Goal: Check status: Check status

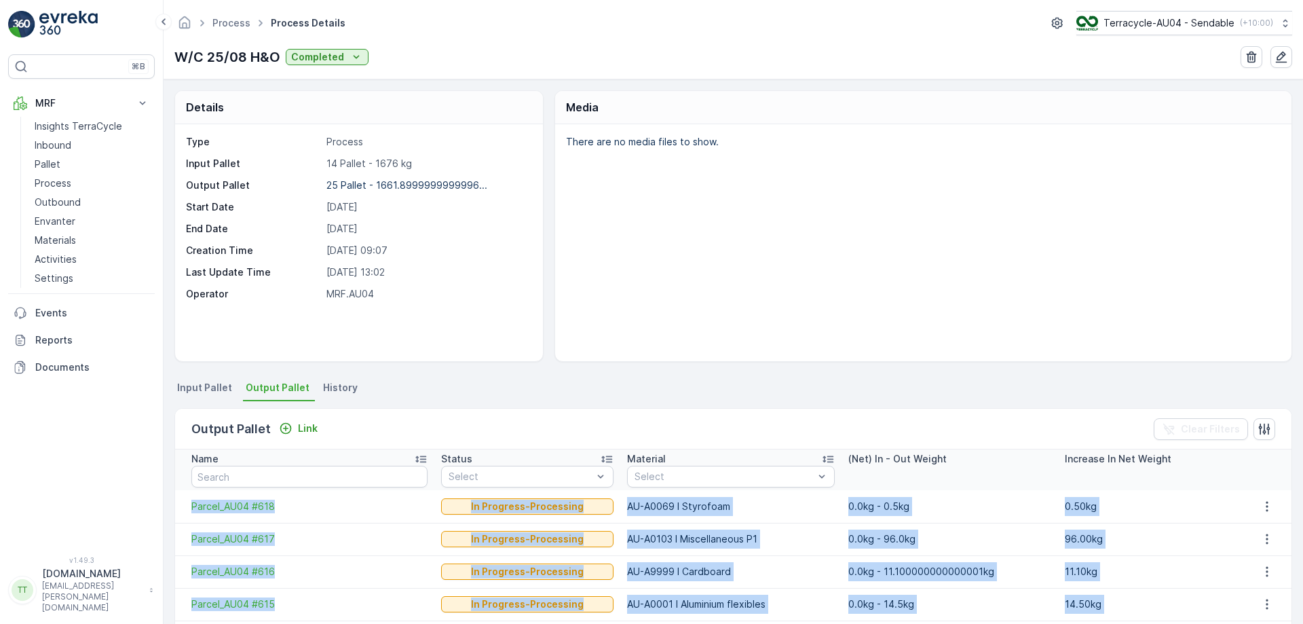
scroll to position [738, 0]
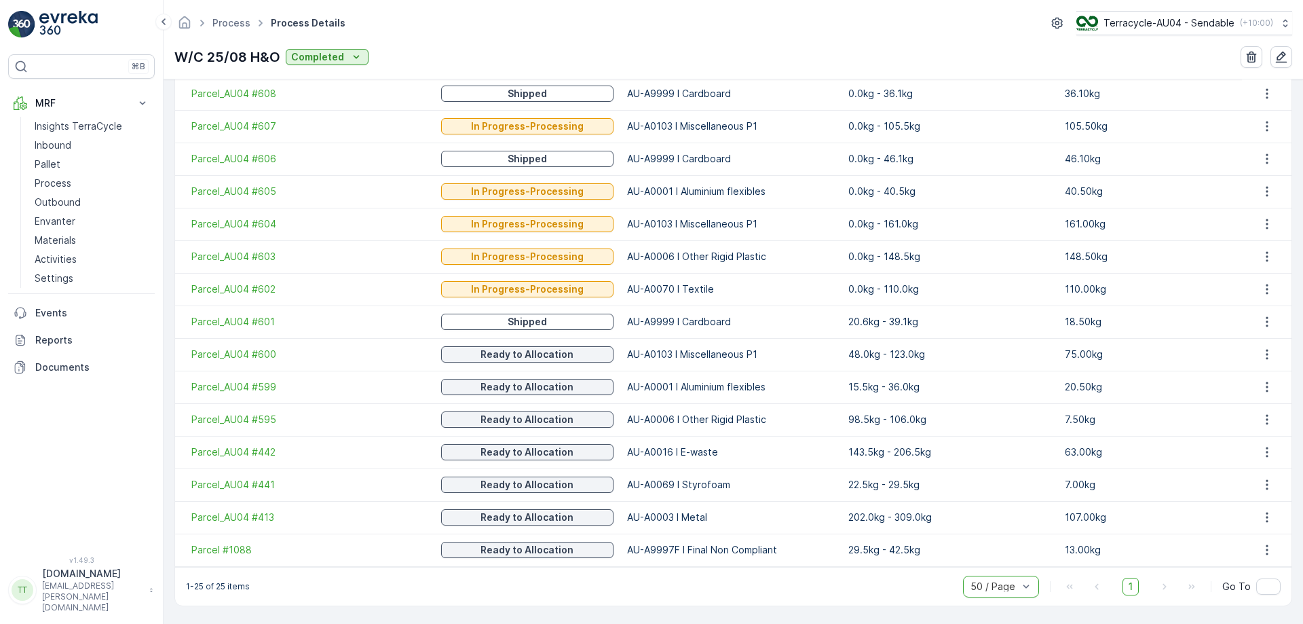
click at [434, 16] on div "Process Process Details Terracycle-AU04 - Sendable ( +10:00 )" at bounding box center [733, 23] width 1118 height 24
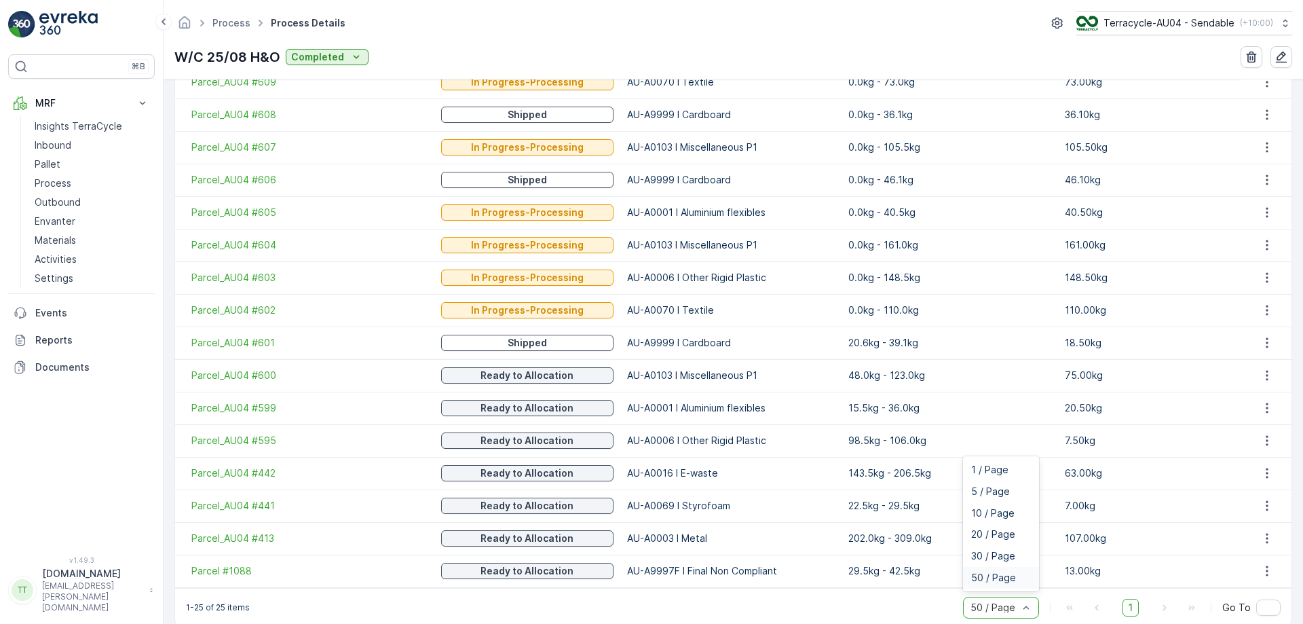
click at [998, 615] on div "50 / Page" at bounding box center [1001, 607] width 76 height 22
click at [991, 514] on span "10 / Page" at bounding box center [992, 513] width 43 height 11
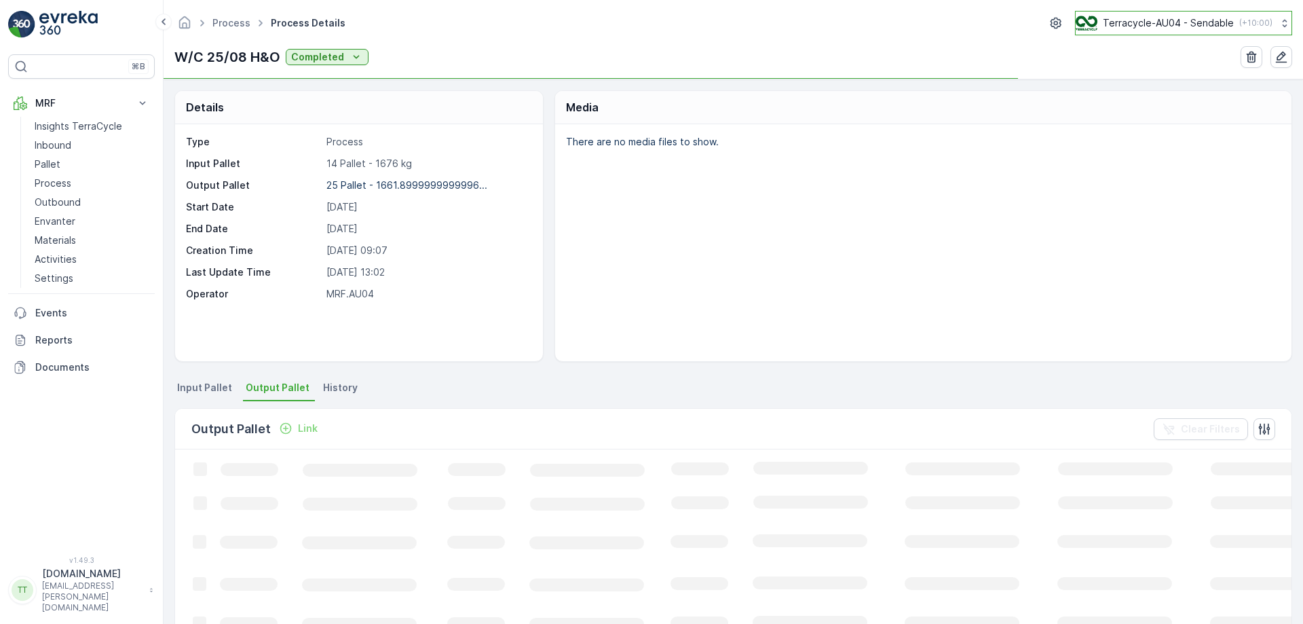
click at [1166, 18] on p "Terracycle-AU04 - Sendable" at bounding box center [1168, 23] width 131 height 14
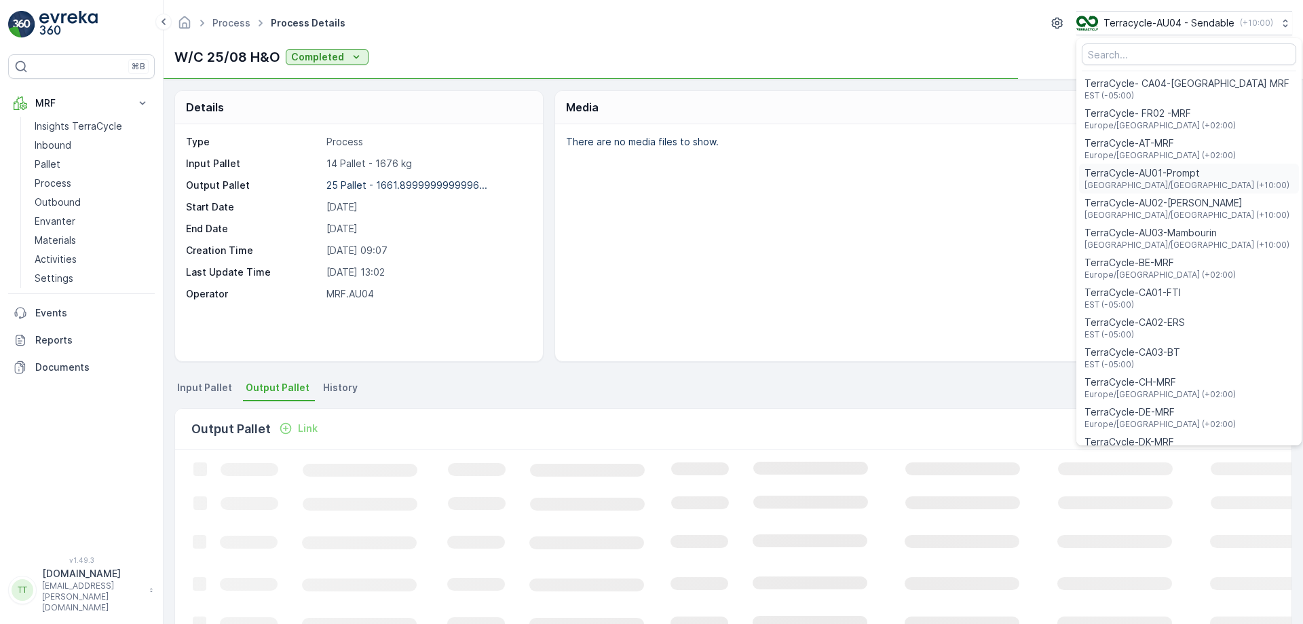
click at [1134, 175] on span "TerraCycle-AU01-Prompt" at bounding box center [1186, 173] width 205 height 14
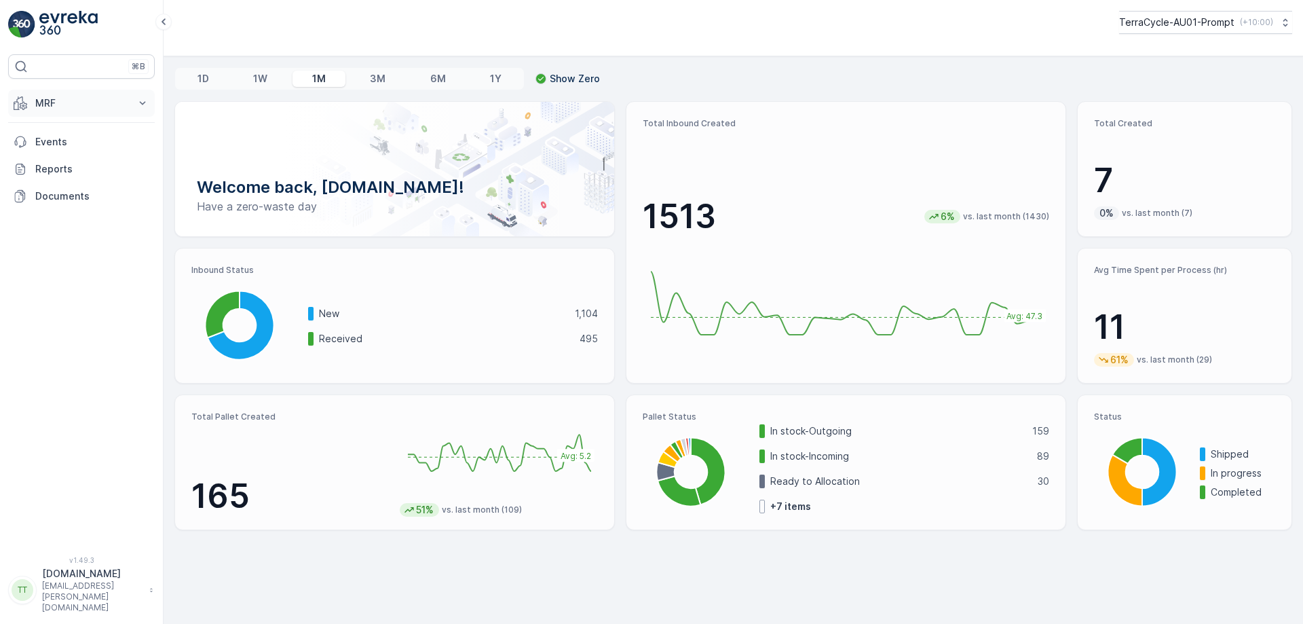
click at [77, 95] on button "MRF" at bounding box center [81, 103] width 147 height 27
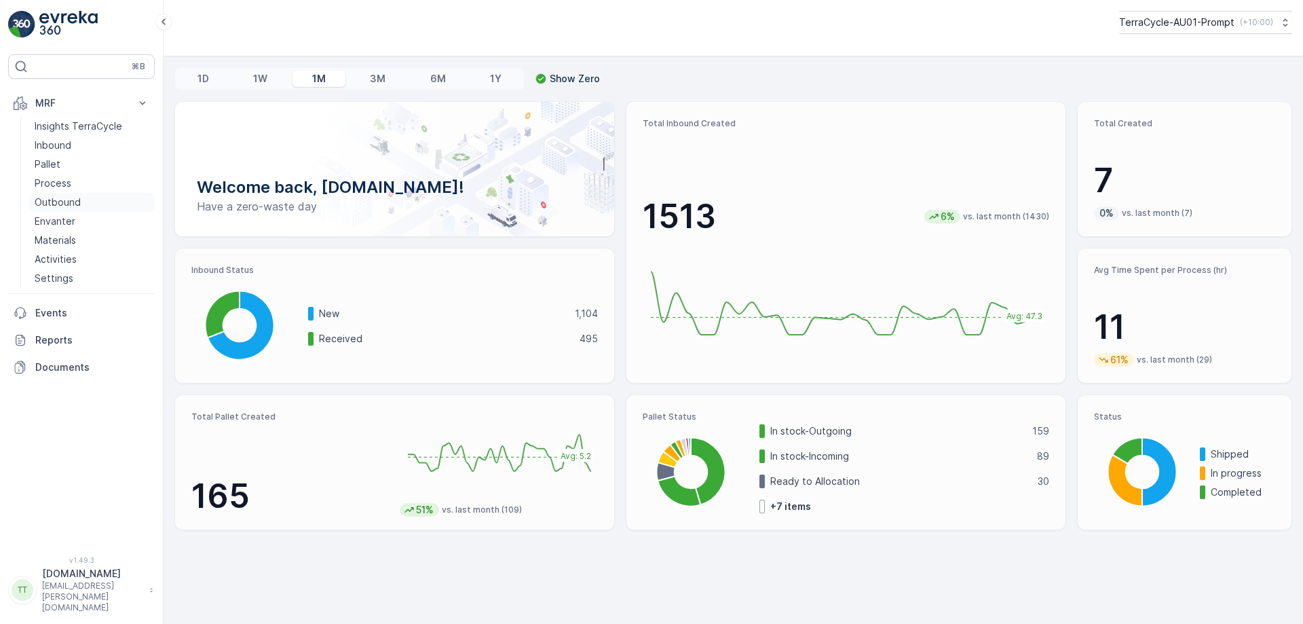
click at [64, 203] on p "Outbound" at bounding box center [58, 202] width 46 height 14
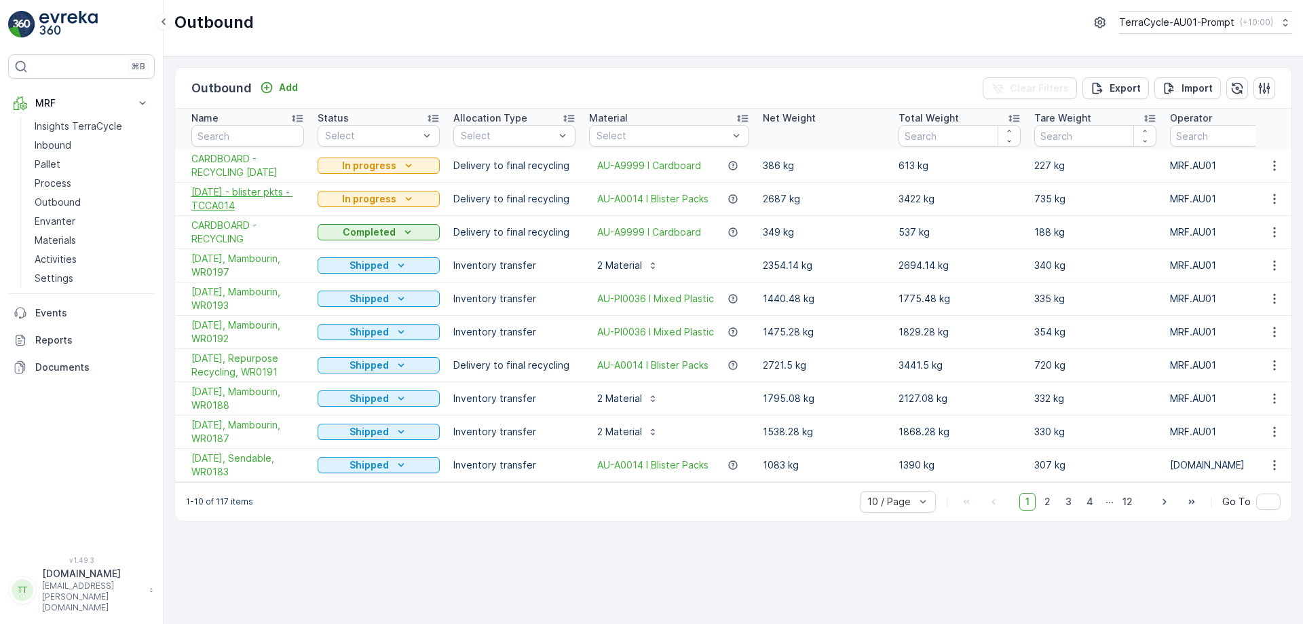
click at [247, 202] on span "02/09/2025 - blister pkts - TCCA014" at bounding box center [247, 198] width 113 height 27
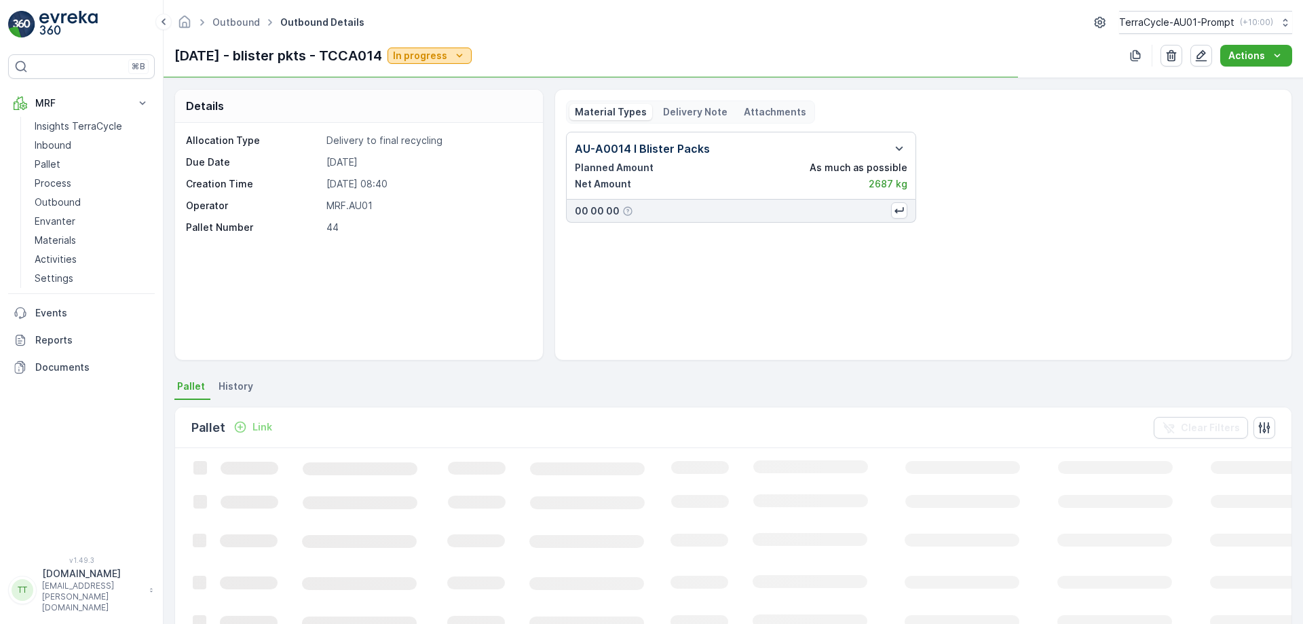
click at [447, 61] on p "In progress" at bounding box center [420, 56] width 54 height 14
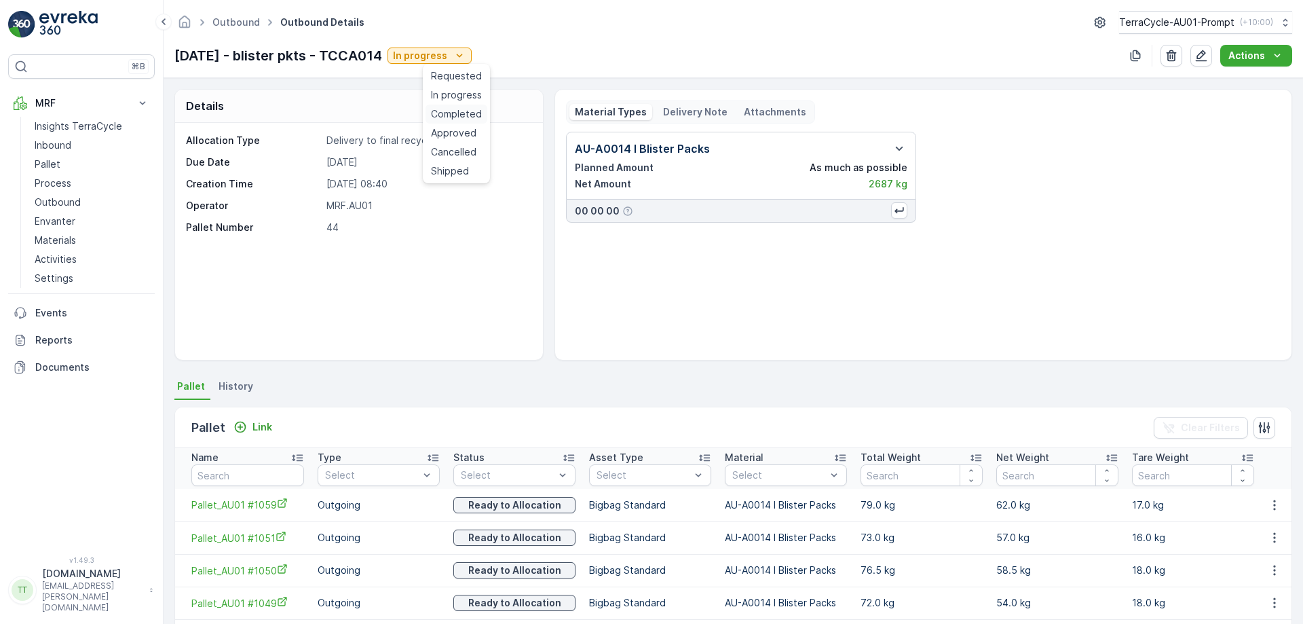
click at [467, 115] on span "Completed" at bounding box center [456, 114] width 51 height 14
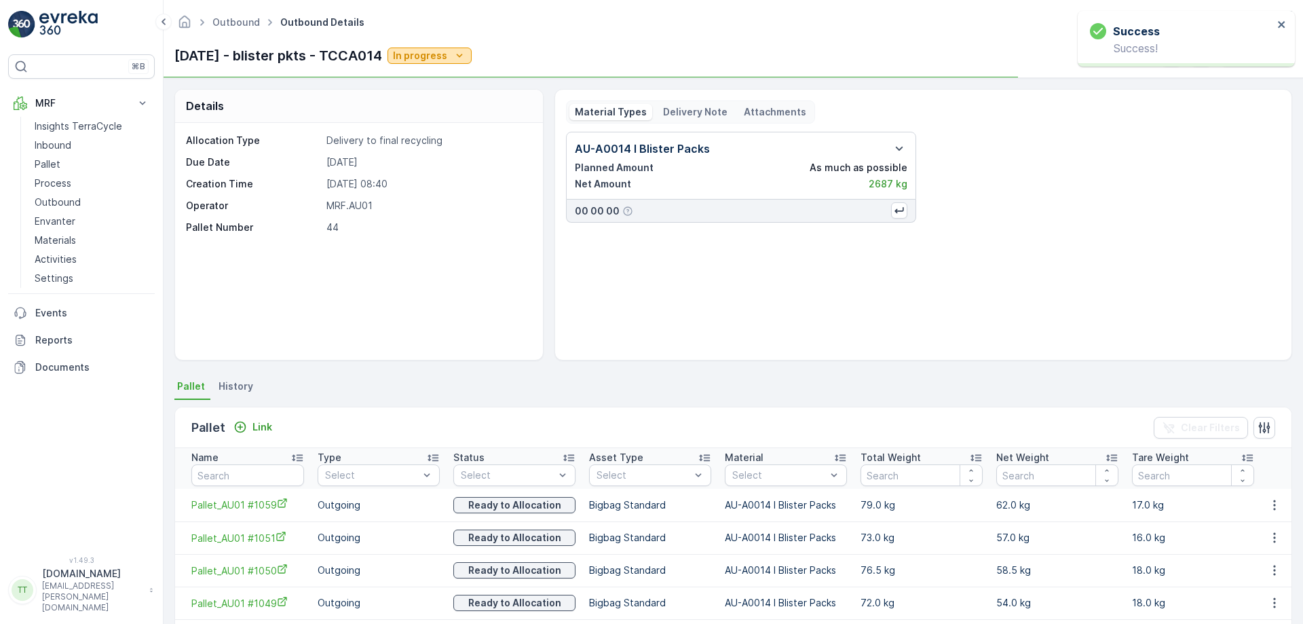
click at [447, 53] on p "In progress" at bounding box center [420, 56] width 54 height 14
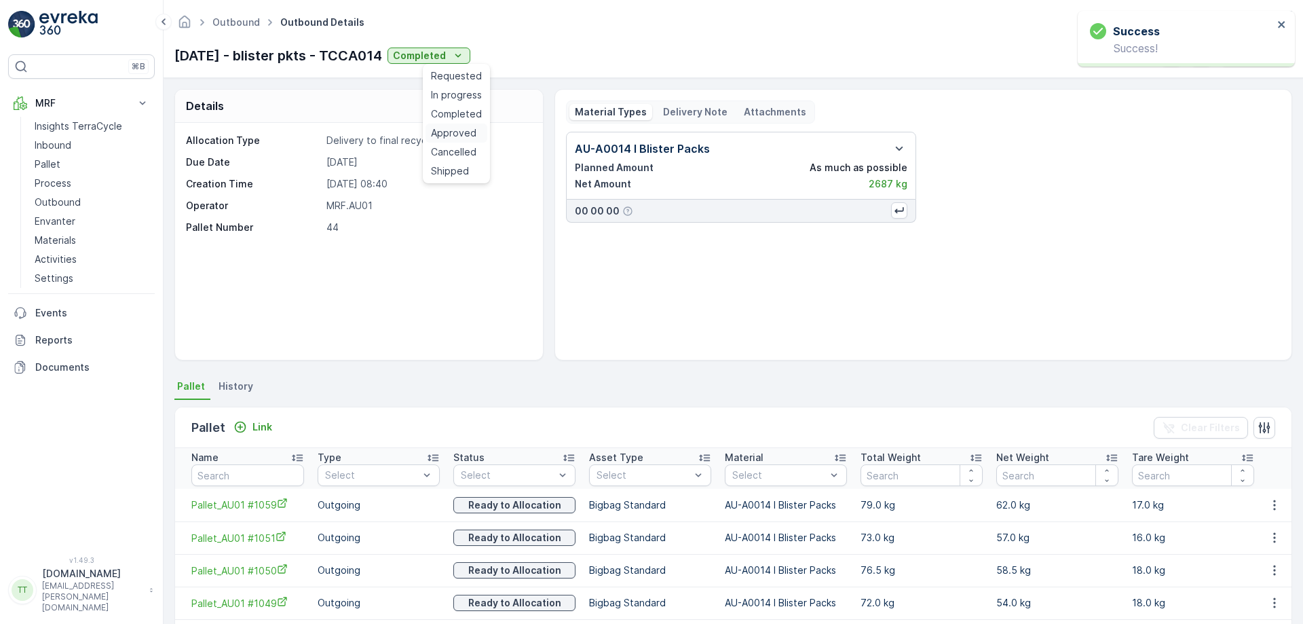
click at [453, 130] on span "Approved" at bounding box center [453, 133] width 45 height 14
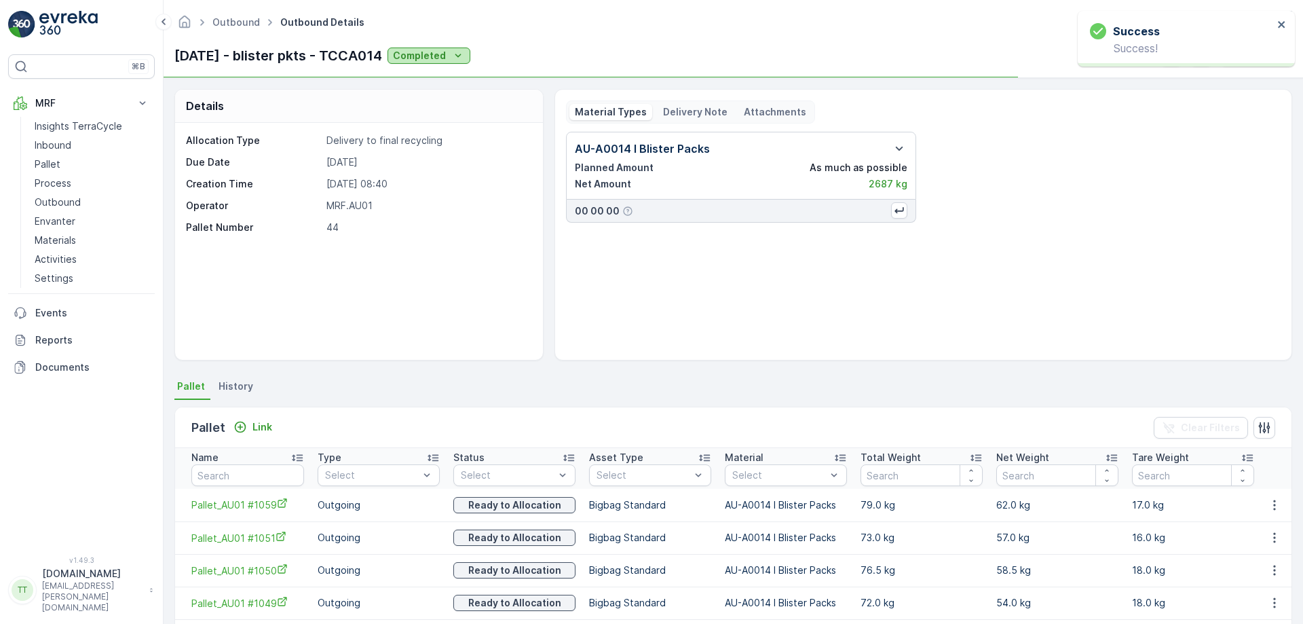
click at [446, 50] on p "Completed" at bounding box center [419, 56] width 53 height 14
click at [458, 168] on span "Shipped" at bounding box center [450, 171] width 38 height 14
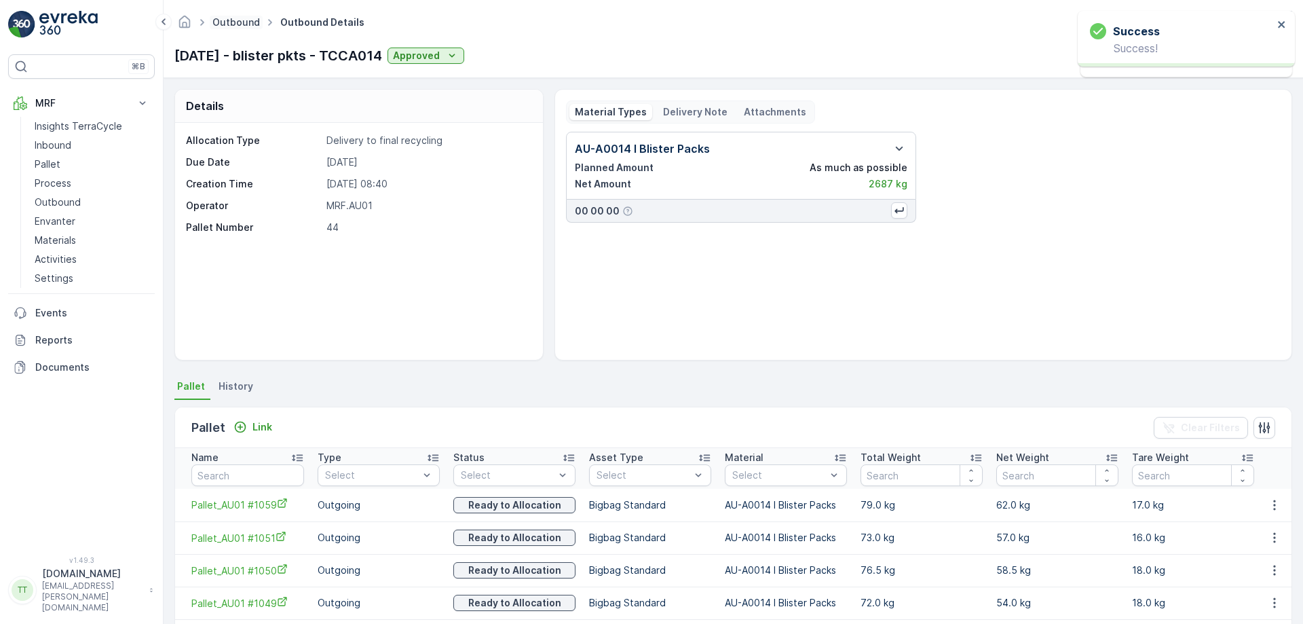
click at [238, 19] on link "Outbound" at bounding box center [235, 22] width 47 height 12
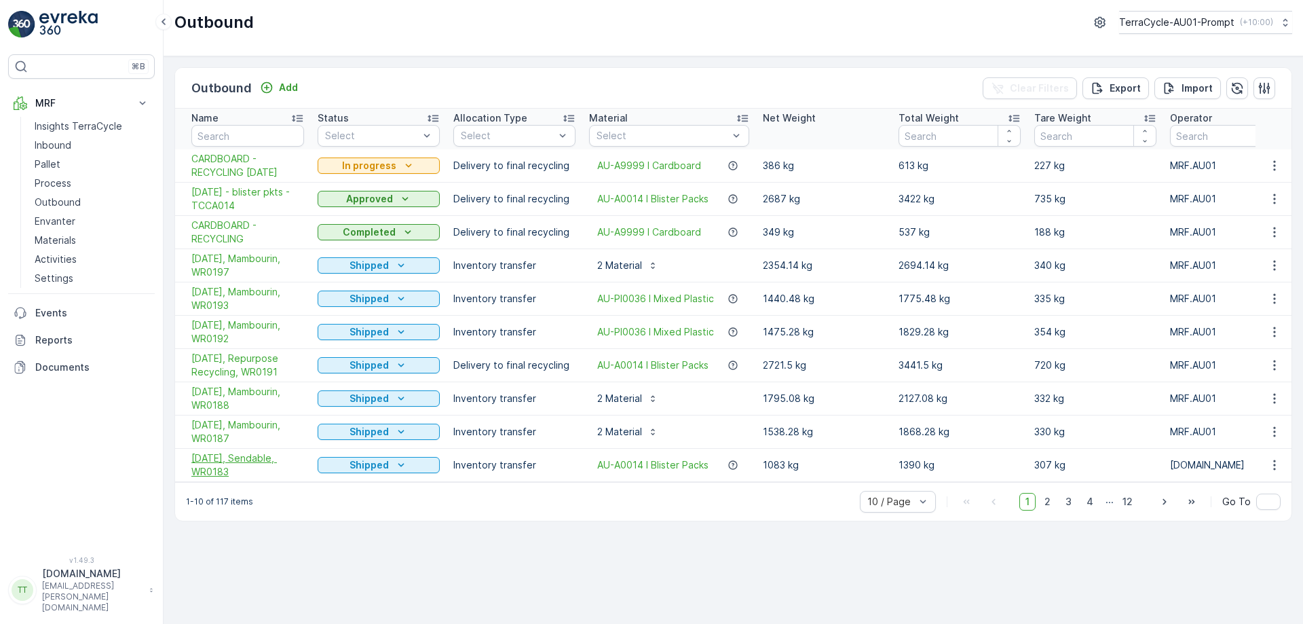
click at [206, 459] on span "08/07/2025, Sendable, WR0183" at bounding box center [247, 464] width 113 height 27
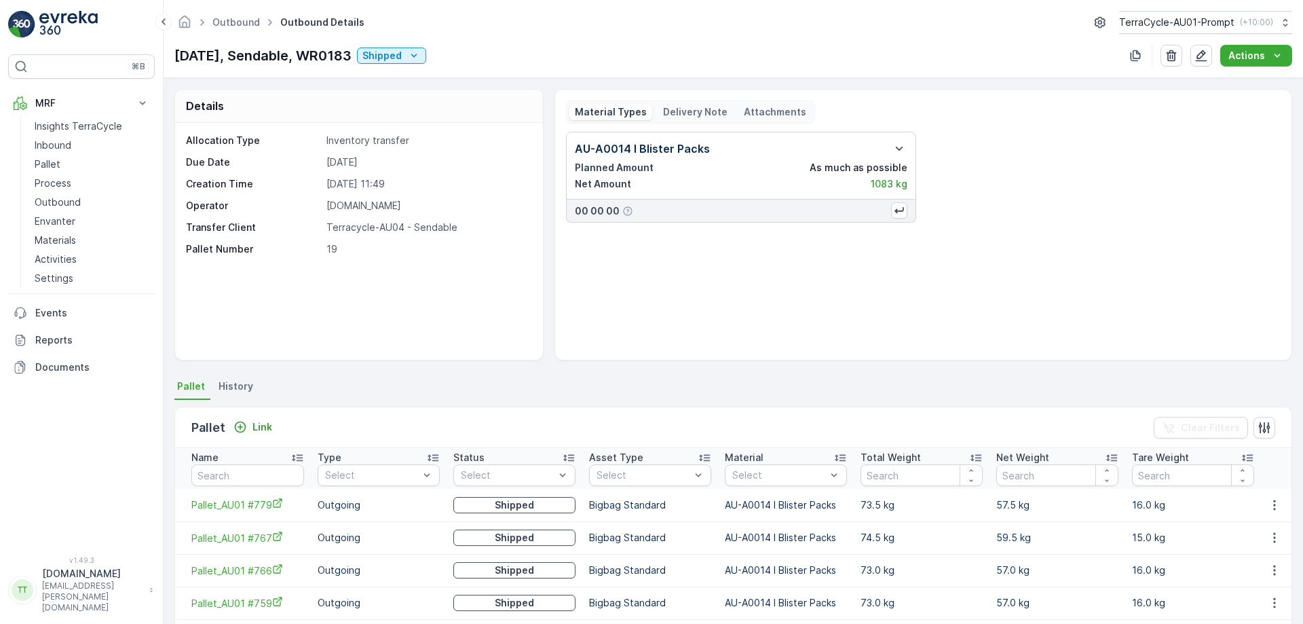
click at [693, 115] on p "Delivery Note" at bounding box center [695, 112] width 64 height 14
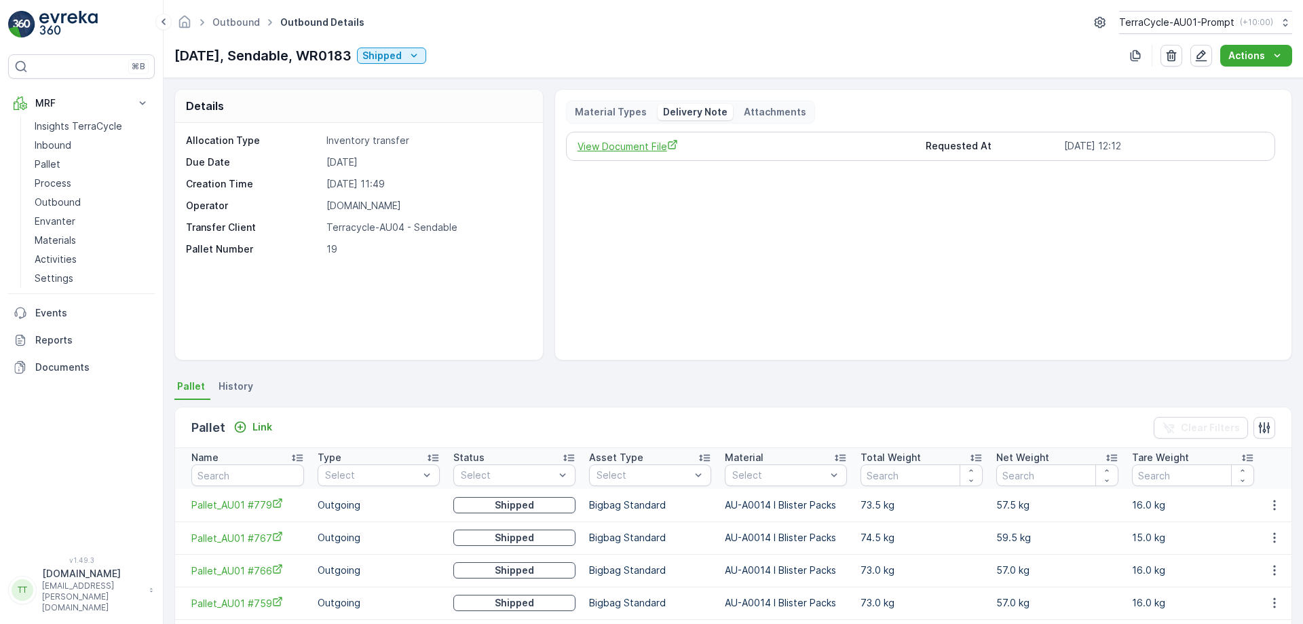
click at [620, 149] on span "View Document File" at bounding box center [746, 146] width 338 height 14
click at [81, 160] on link "Pallet" at bounding box center [92, 164] width 126 height 19
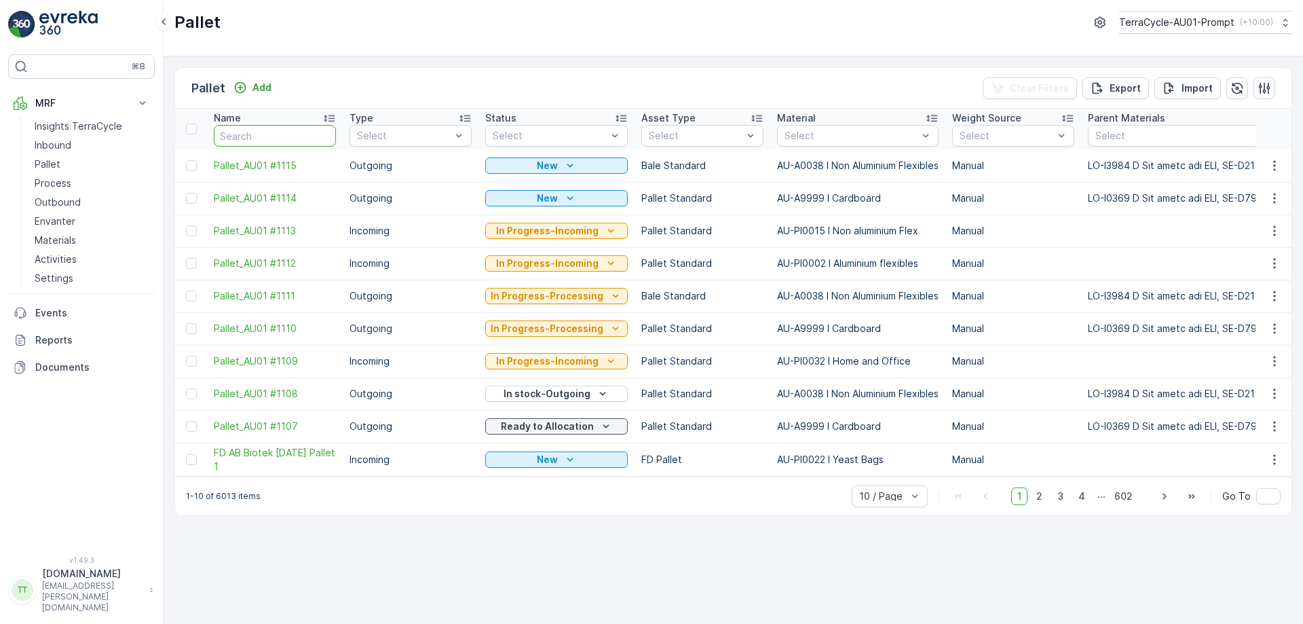
click at [256, 128] on input "text" at bounding box center [275, 136] width 122 height 22
type input "fd"
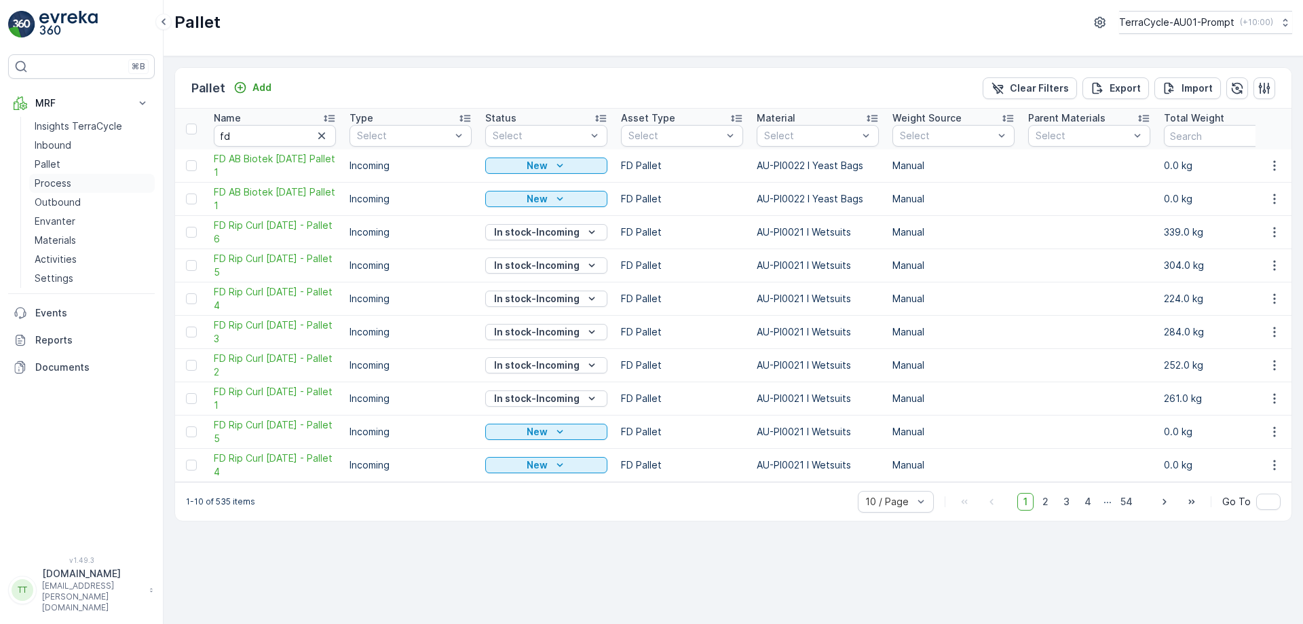
click at [64, 180] on p "Process" at bounding box center [53, 183] width 37 height 14
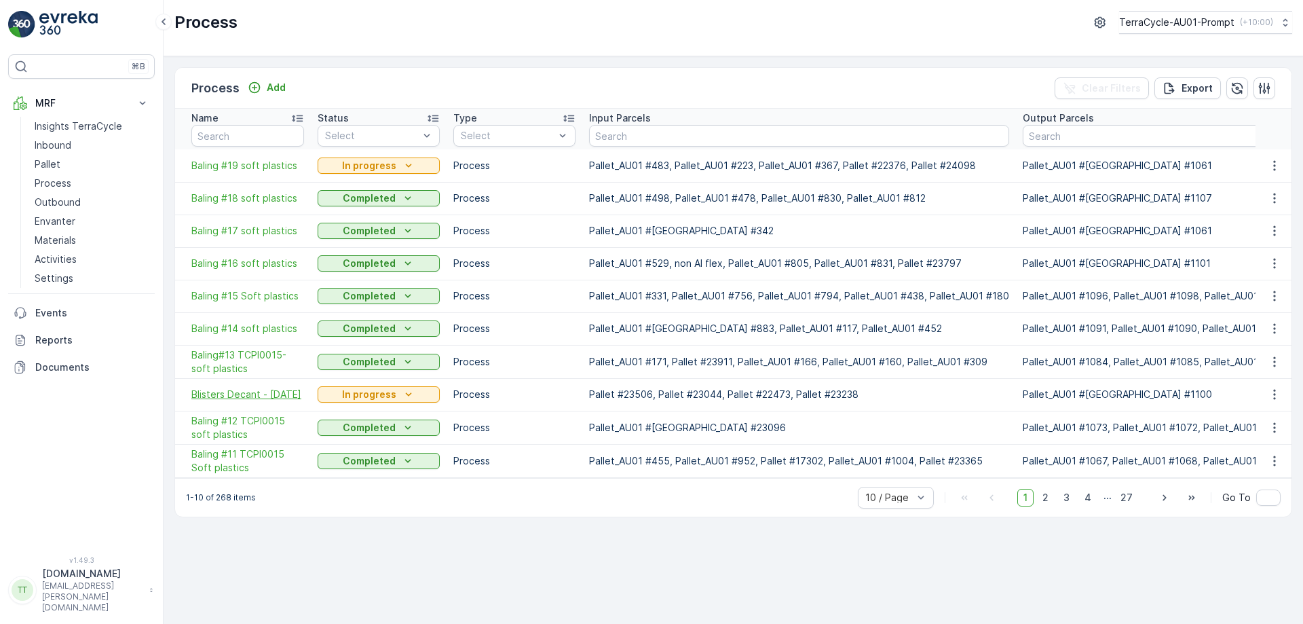
click at [256, 394] on span "Blisters Decant - 2.9.25" at bounding box center [247, 394] width 113 height 14
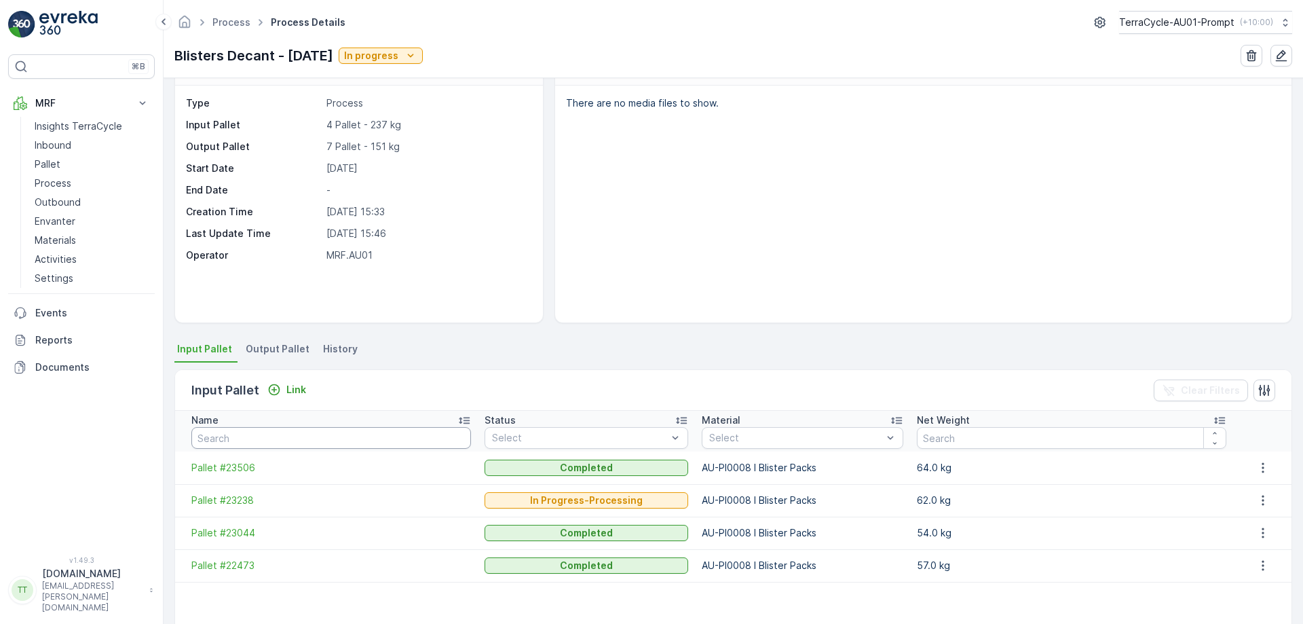
scroll to position [33, 0]
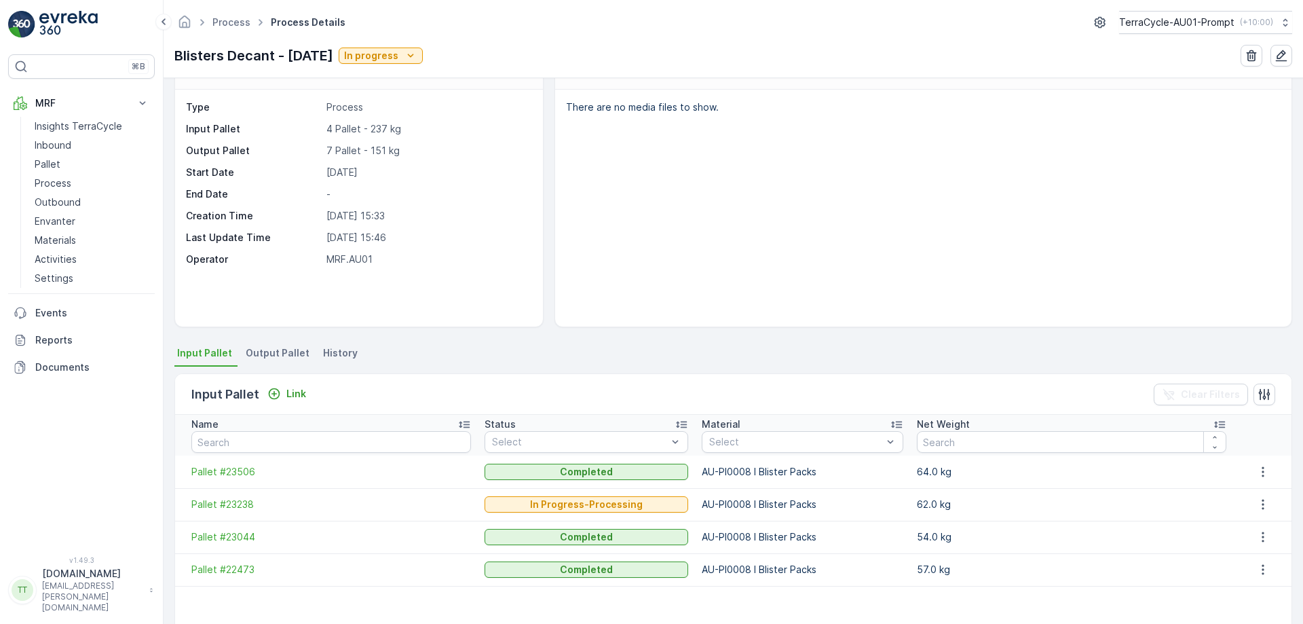
click at [294, 358] on span "Output Pallet" at bounding box center [278, 353] width 64 height 14
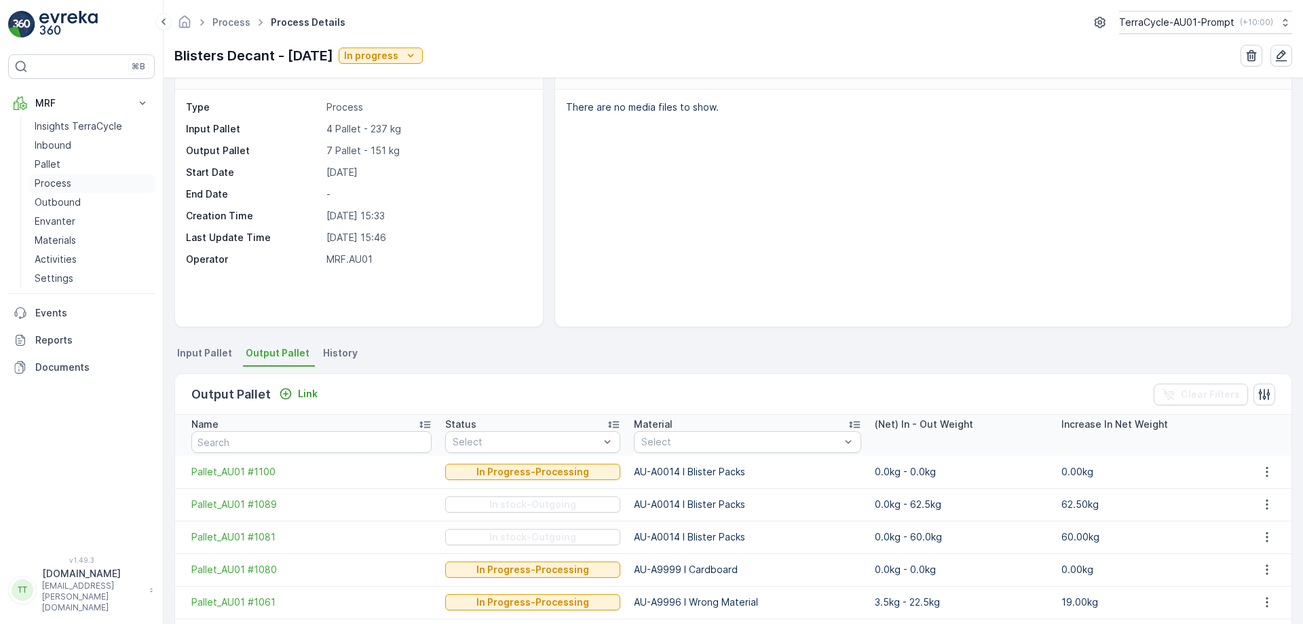
click at [63, 185] on p "Process" at bounding box center [53, 183] width 37 height 14
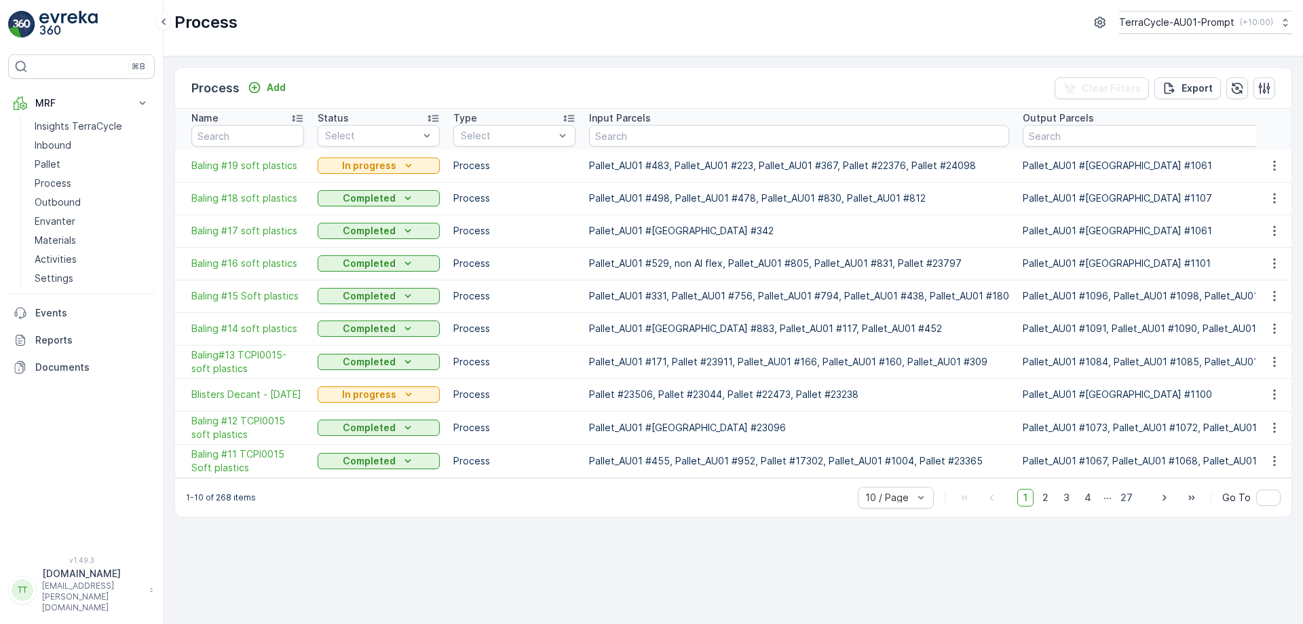
click at [241, 189] on td "Baling #18 soft plastics" at bounding box center [243, 198] width 136 height 33
click at [236, 197] on span "Baling #18 soft plastics" at bounding box center [247, 198] width 113 height 14
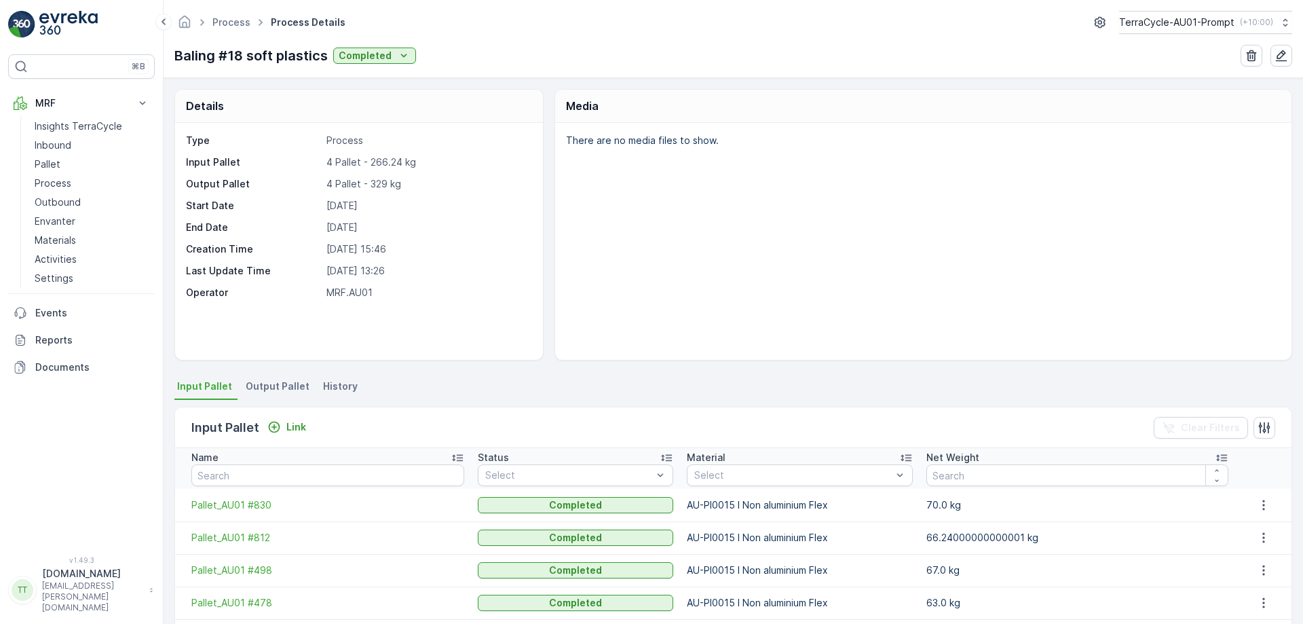
click at [266, 383] on span "Output Pallet" at bounding box center [278, 386] width 64 height 14
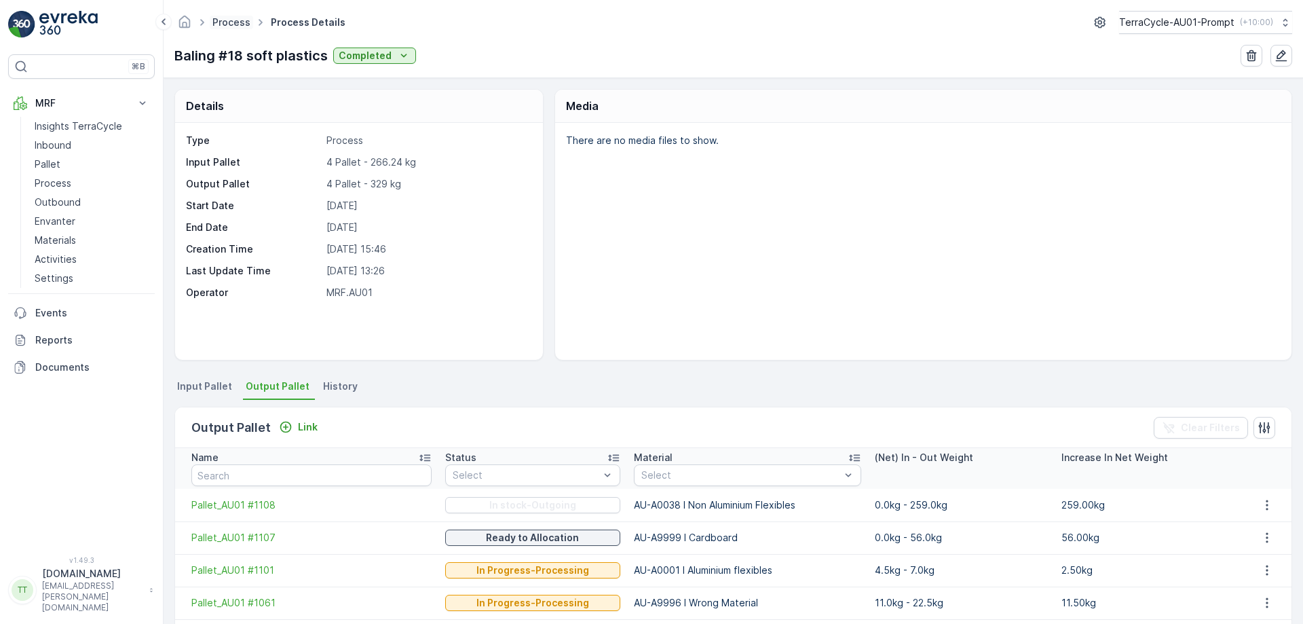
click at [222, 19] on link "Process" at bounding box center [231, 22] width 38 height 12
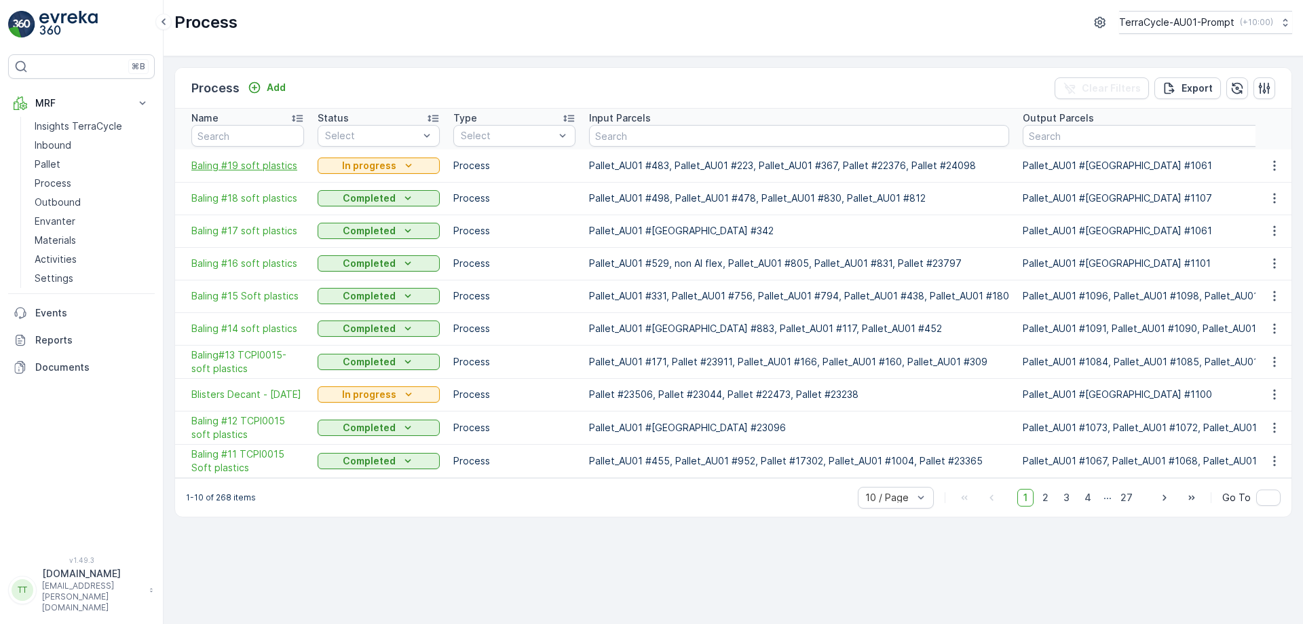
click at [233, 166] on span "Baling #19 soft plastics" at bounding box center [247, 166] width 113 height 14
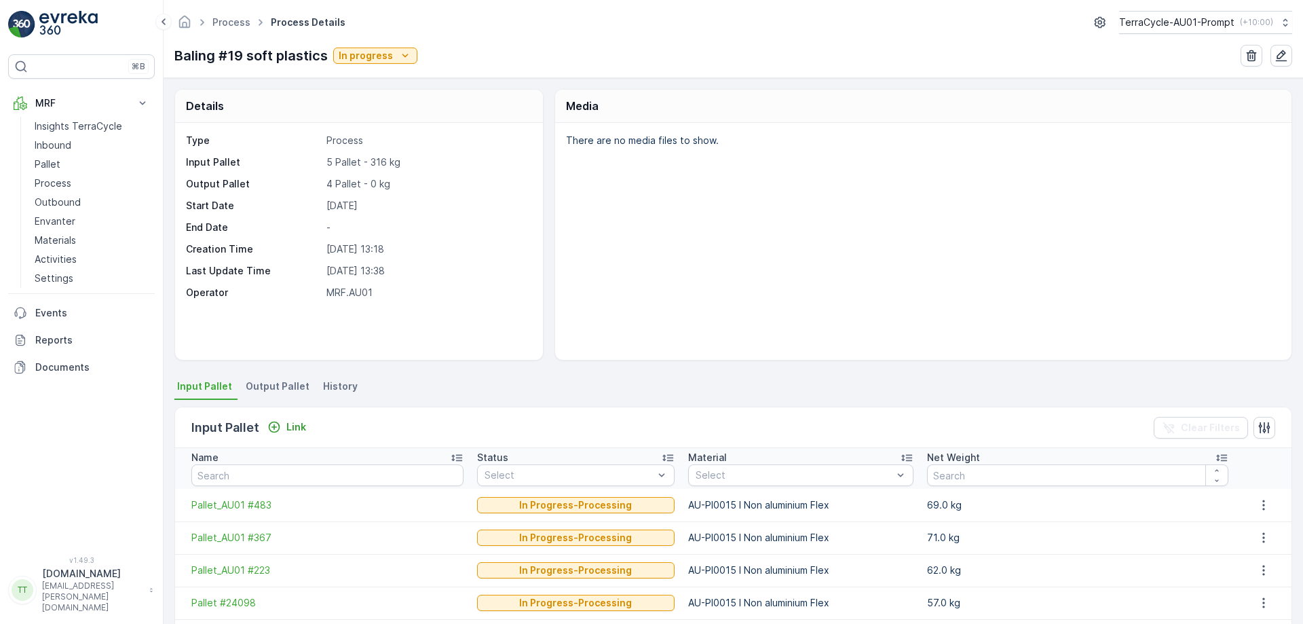
click at [275, 392] on span "Output Pallet" at bounding box center [278, 386] width 64 height 14
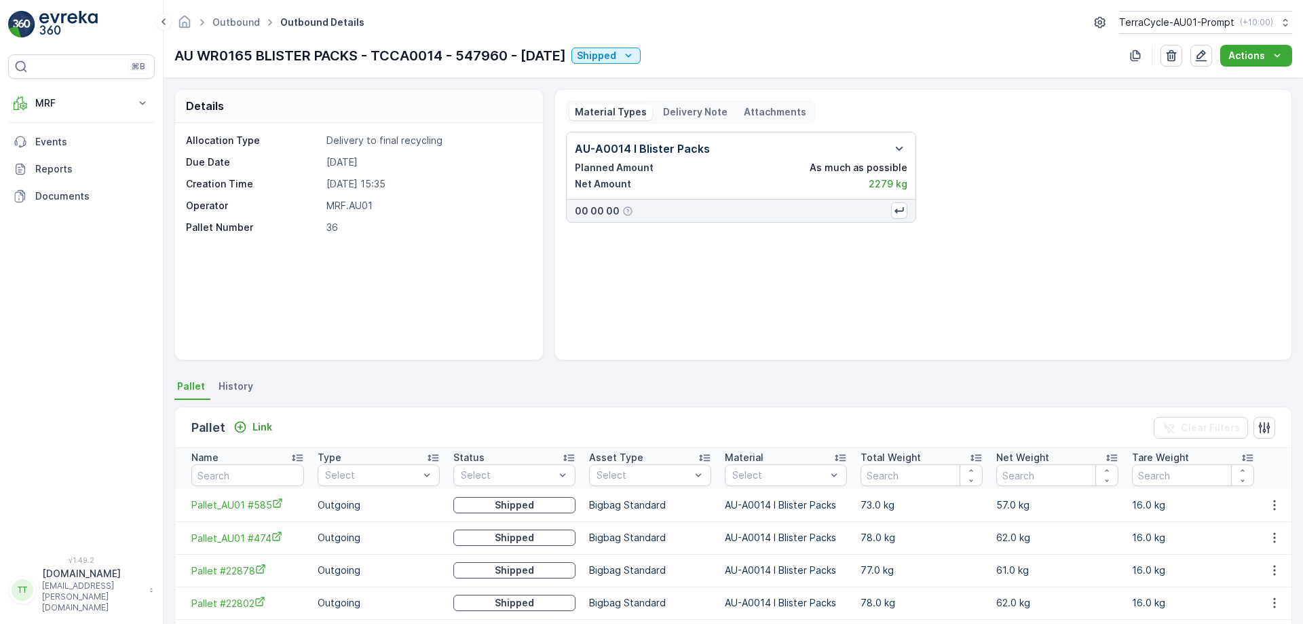
click at [689, 115] on p "Delivery Note" at bounding box center [695, 112] width 64 height 14
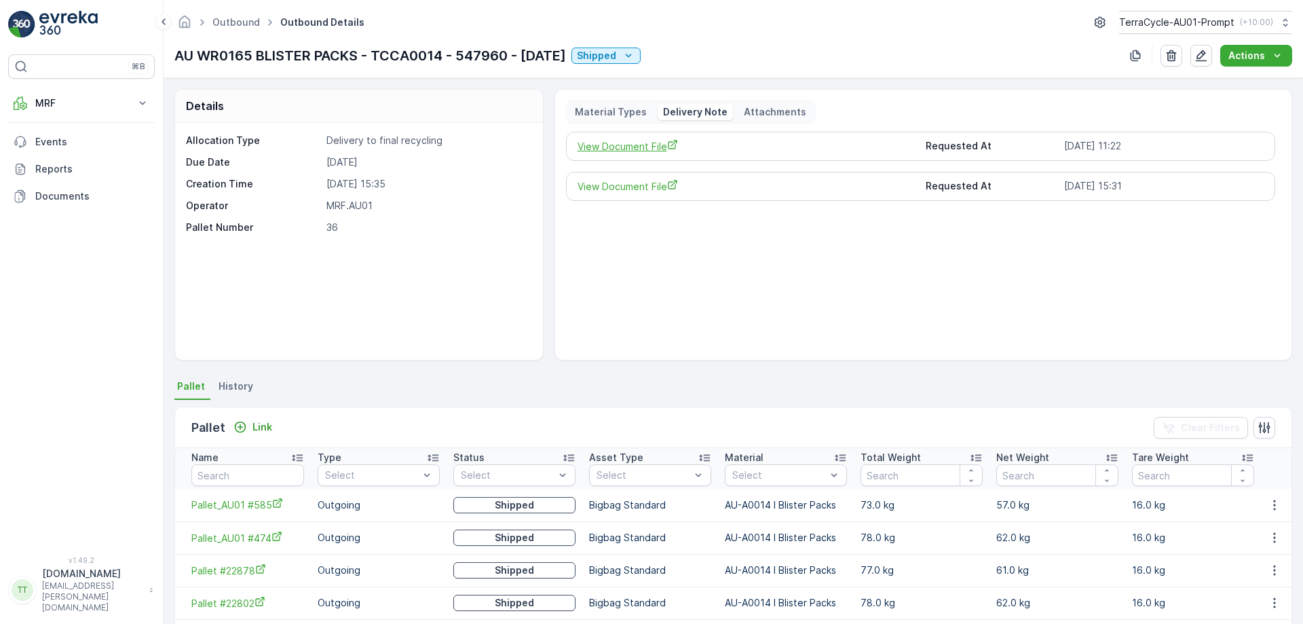
click at [638, 149] on span "View Document File" at bounding box center [746, 146] width 338 height 14
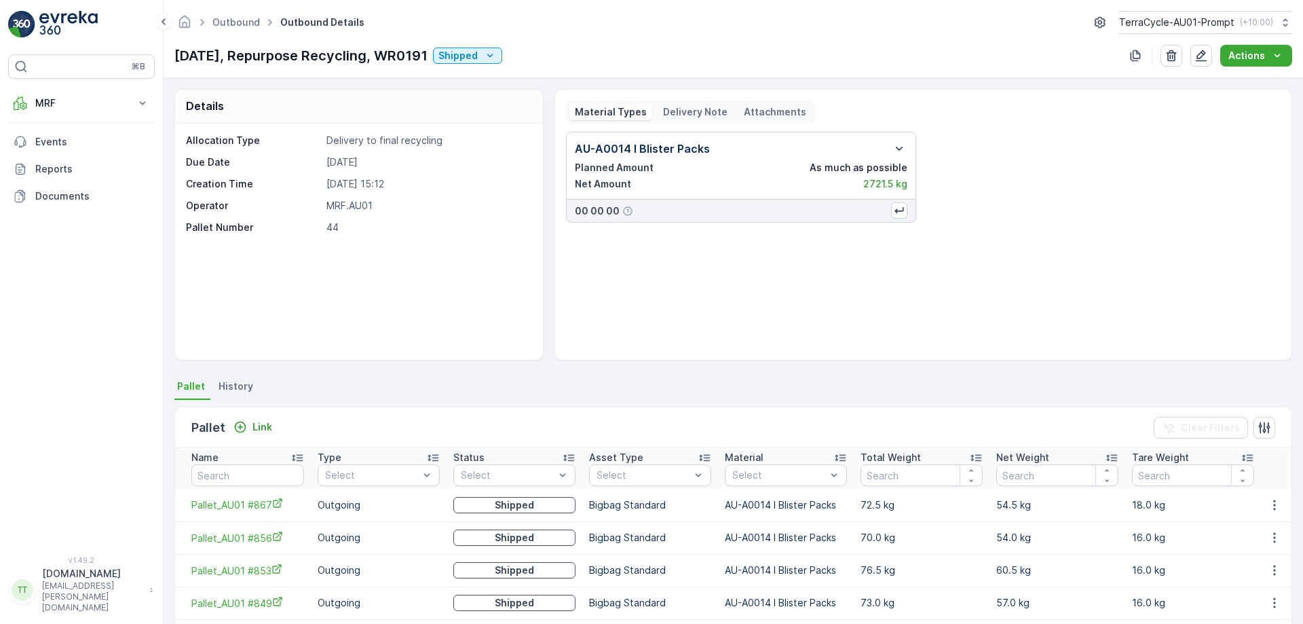
drag, startPoint x: 676, startPoint y: 100, endPoint x: 676, endPoint y: 109, distance: 8.8
click at [676, 109] on div "Material Types Delivery Note Attachments" at bounding box center [690, 111] width 249 height 23
click at [676, 109] on p "Delivery Note" at bounding box center [695, 112] width 64 height 14
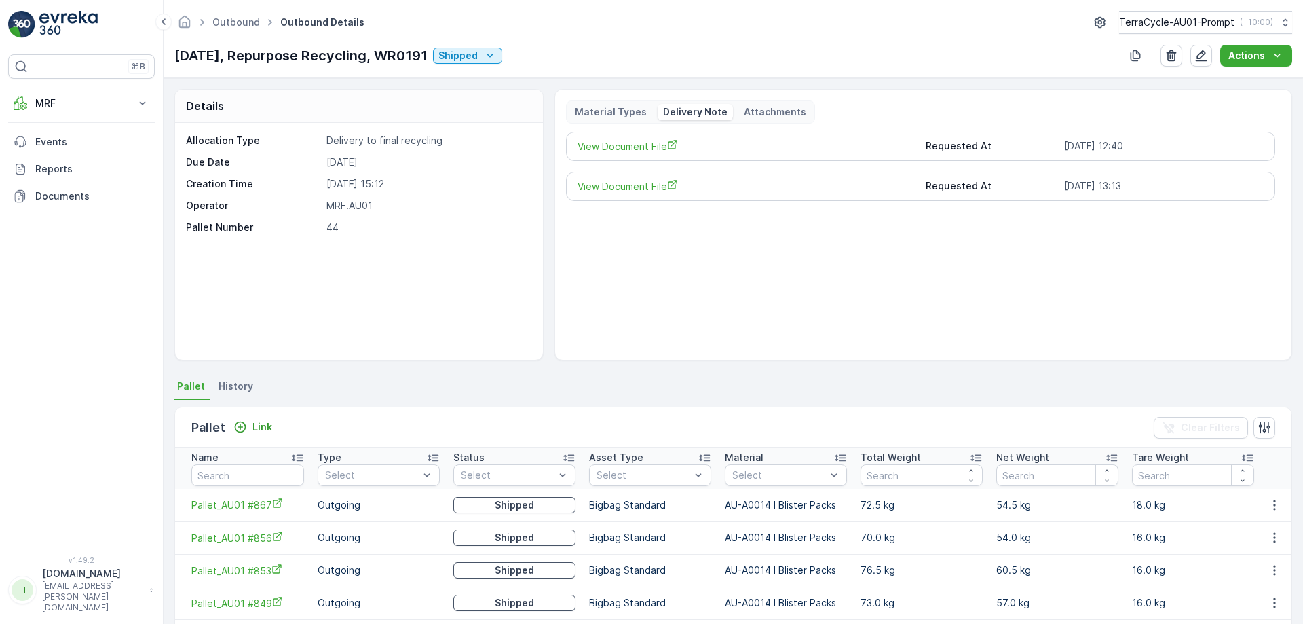
click at [638, 150] on span "View Document File" at bounding box center [746, 146] width 338 height 14
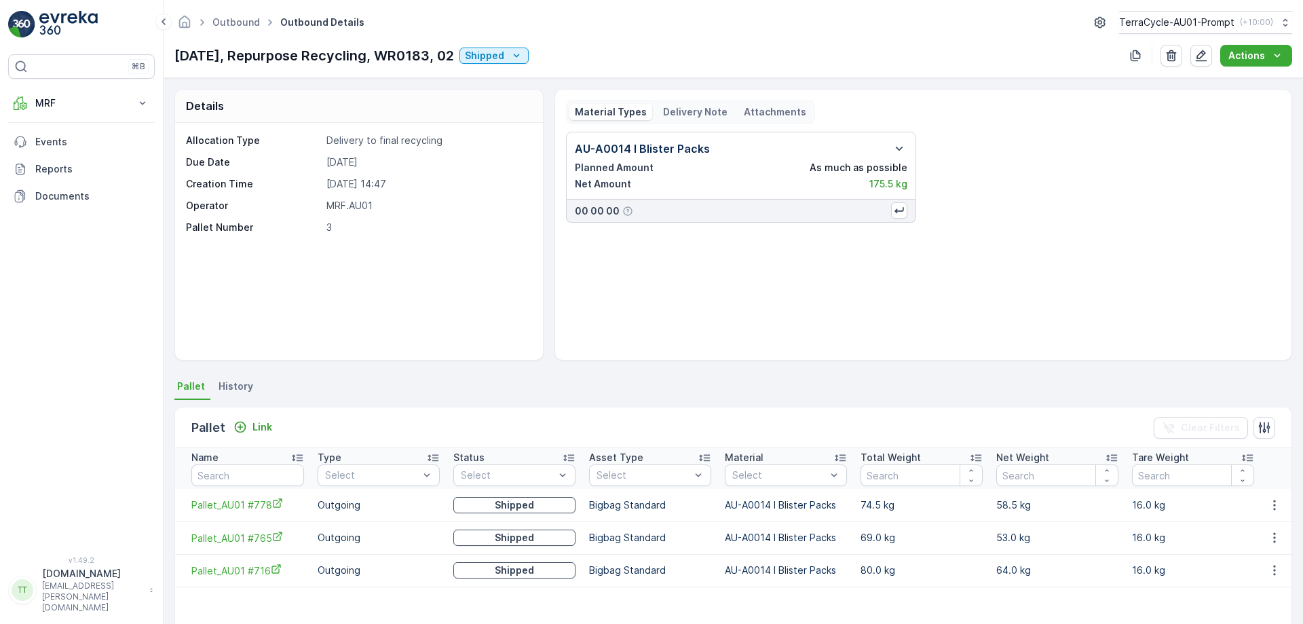
click at [677, 107] on p "Delivery Note" at bounding box center [695, 112] width 64 height 14
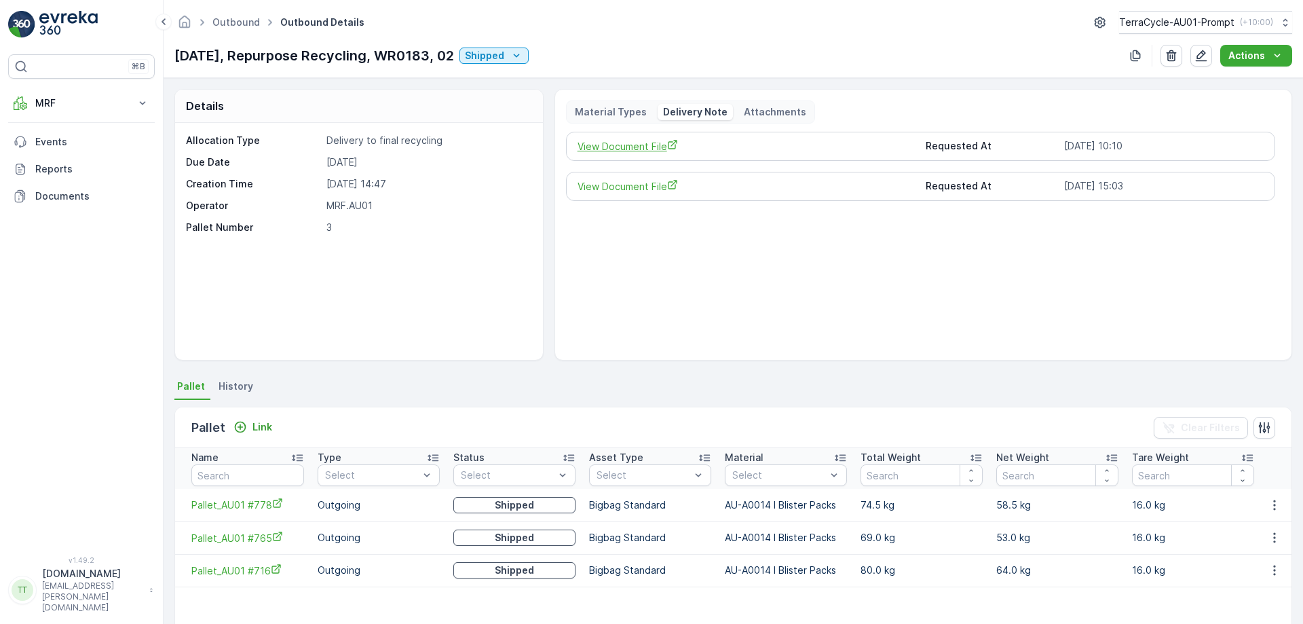
click at [622, 148] on span "View Document File" at bounding box center [746, 146] width 338 height 14
